Goal: Learn about a topic: Learn about a topic

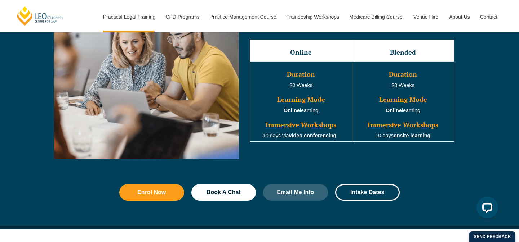
scroll to position [684, 0]
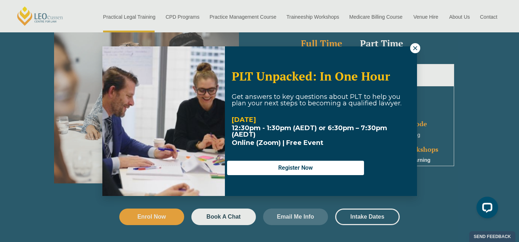
click at [411, 46] on button at bounding box center [415, 48] width 10 height 10
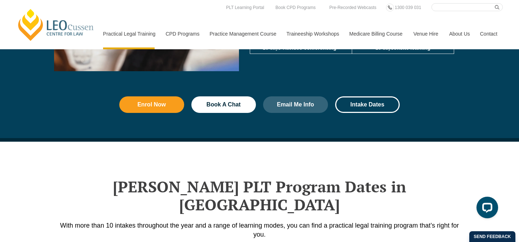
scroll to position [685, 0]
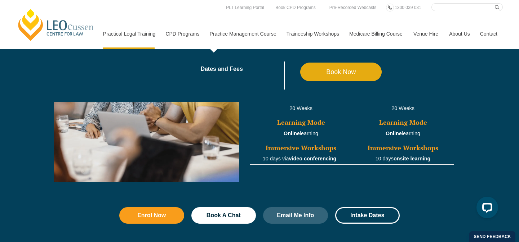
click at [255, 32] on link "Practice Management Course" at bounding box center [242, 33] width 77 height 31
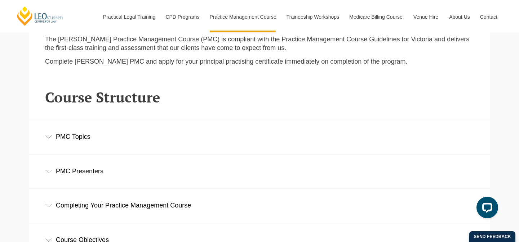
scroll to position [906, 0]
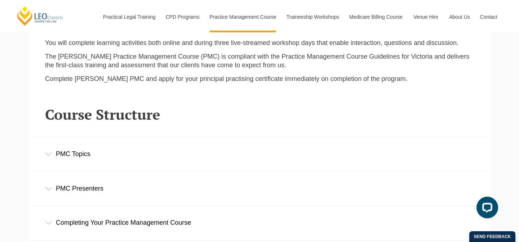
click at [40, 145] on div "PMC Topics" at bounding box center [259, 154] width 461 height 33
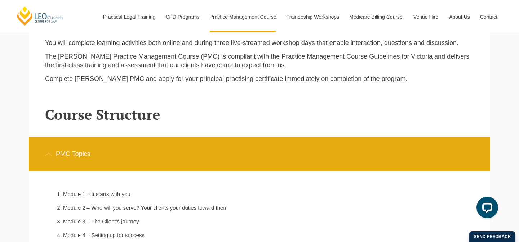
click at [40, 145] on div "PMC Topics" at bounding box center [259, 154] width 461 height 33
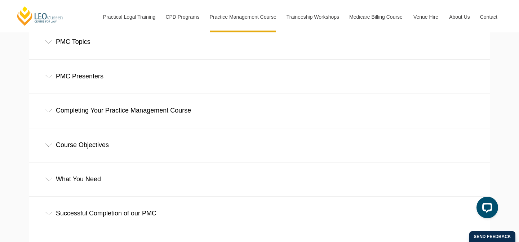
scroll to position [1020, 0]
click at [44, 133] on div "Course Objectives" at bounding box center [259, 143] width 461 height 33
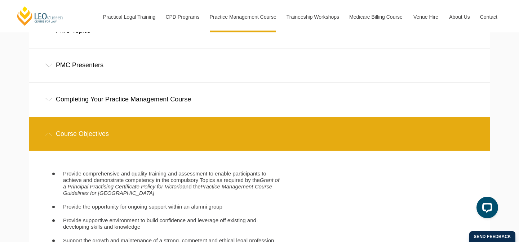
scroll to position [1030, 0]
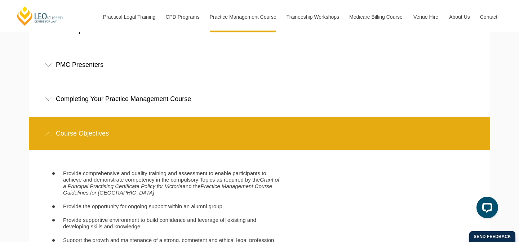
click at [44, 133] on div "Course Objectives" at bounding box center [259, 133] width 461 height 33
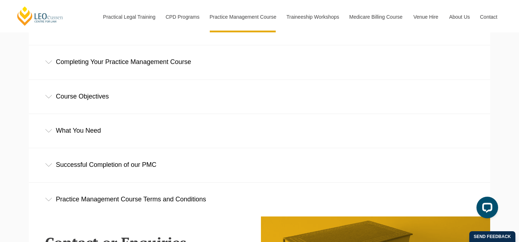
scroll to position [1083, 0]
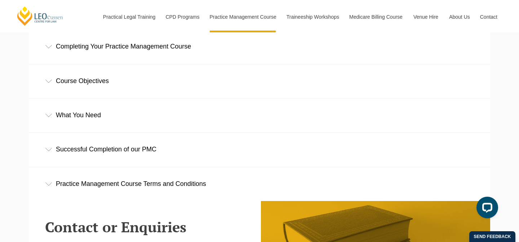
click at [45, 148] on div "Successful Completion of our PMC" at bounding box center [259, 149] width 461 height 33
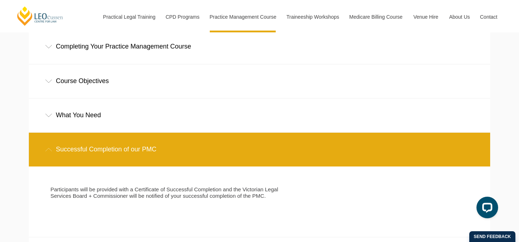
click at [46, 145] on div "Successful Completion of our PMC" at bounding box center [259, 149] width 461 height 33
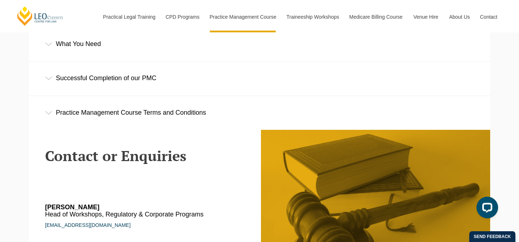
scroll to position [1153, 0]
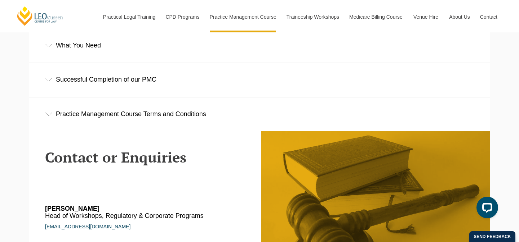
click at [50, 100] on div "Practice Management Course Terms and Conditions" at bounding box center [259, 114] width 461 height 33
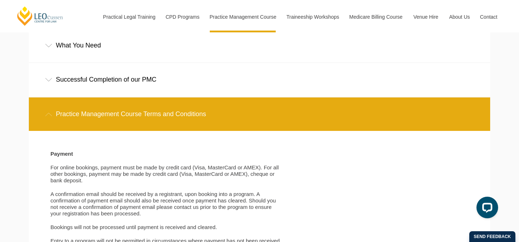
click at [50, 100] on div "Practice Management Course Terms and Conditions" at bounding box center [259, 114] width 461 height 33
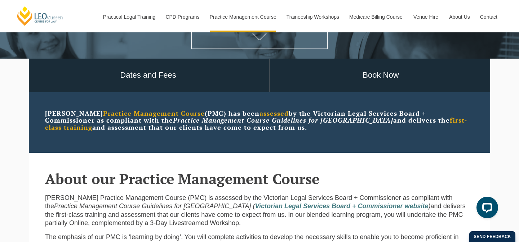
scroll to position [160, 0]
